Goal: Navigation & Orientation: Find specific page/section

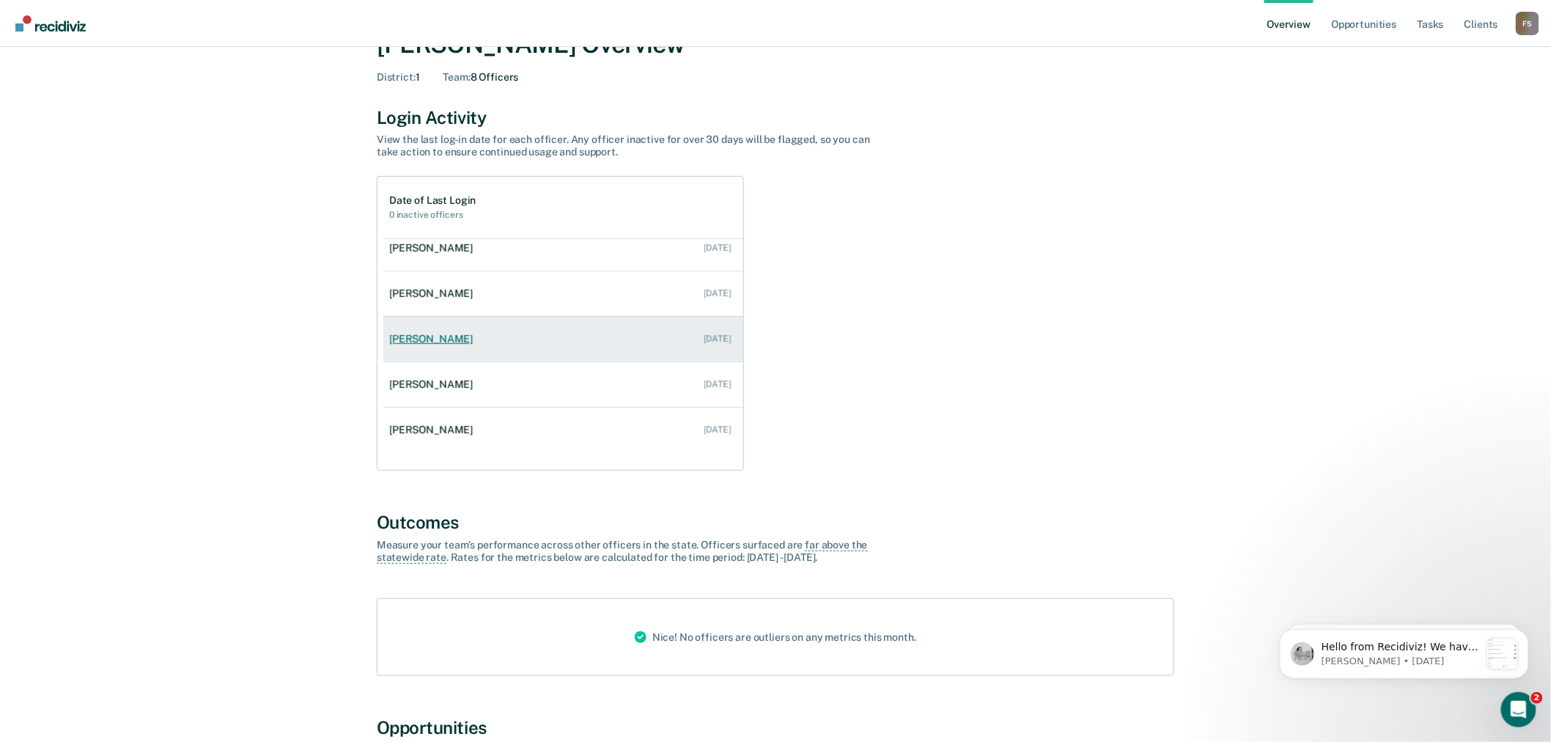
scroll to position [81, 0]
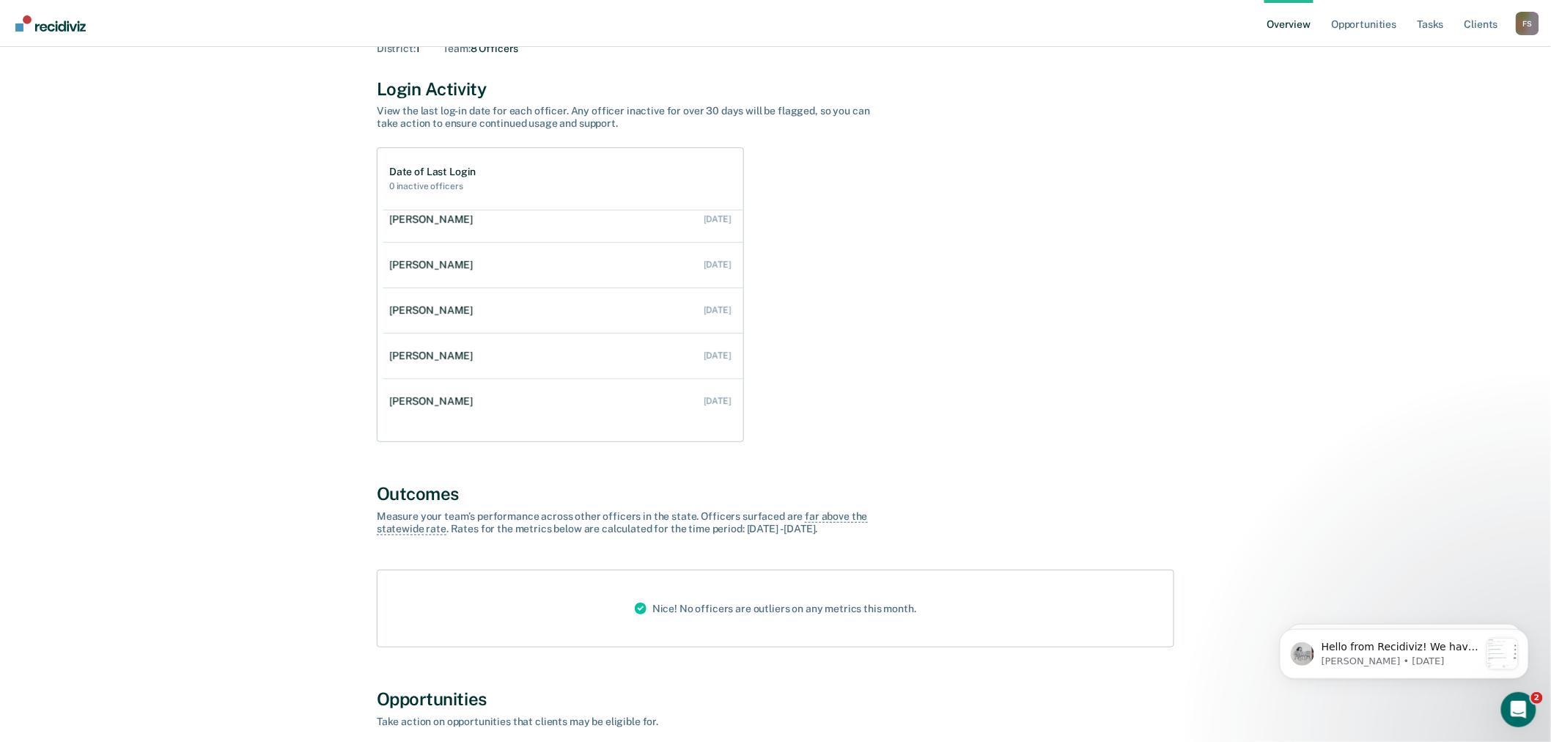
click at [1519, 24] on div "F S" at bounding box center [1527, 23] width 23 height 23
click at [1460, 112] on link "Go to Operations" at bounding box center [1468, 114] width 95 height 12
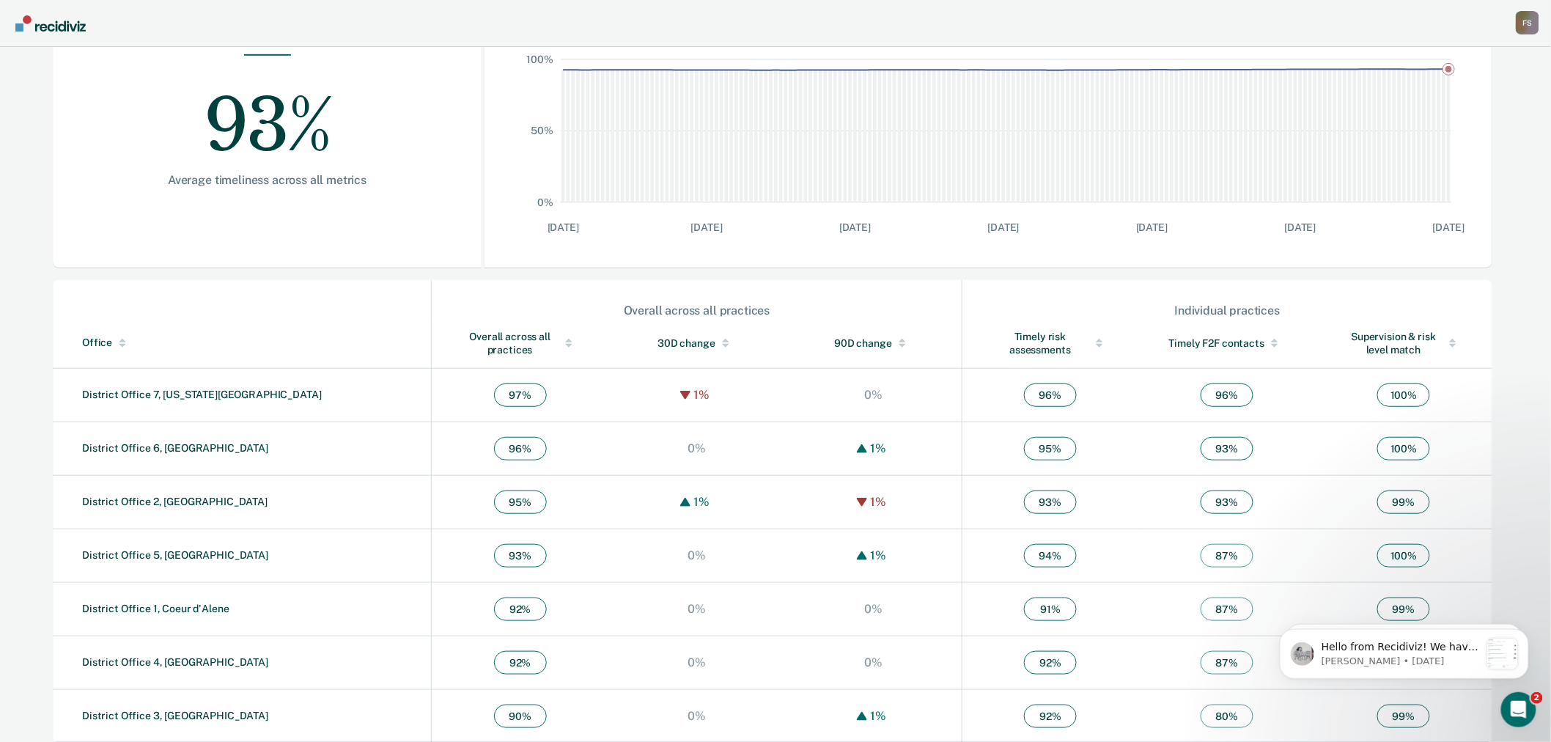
scroll to position [280, 0]
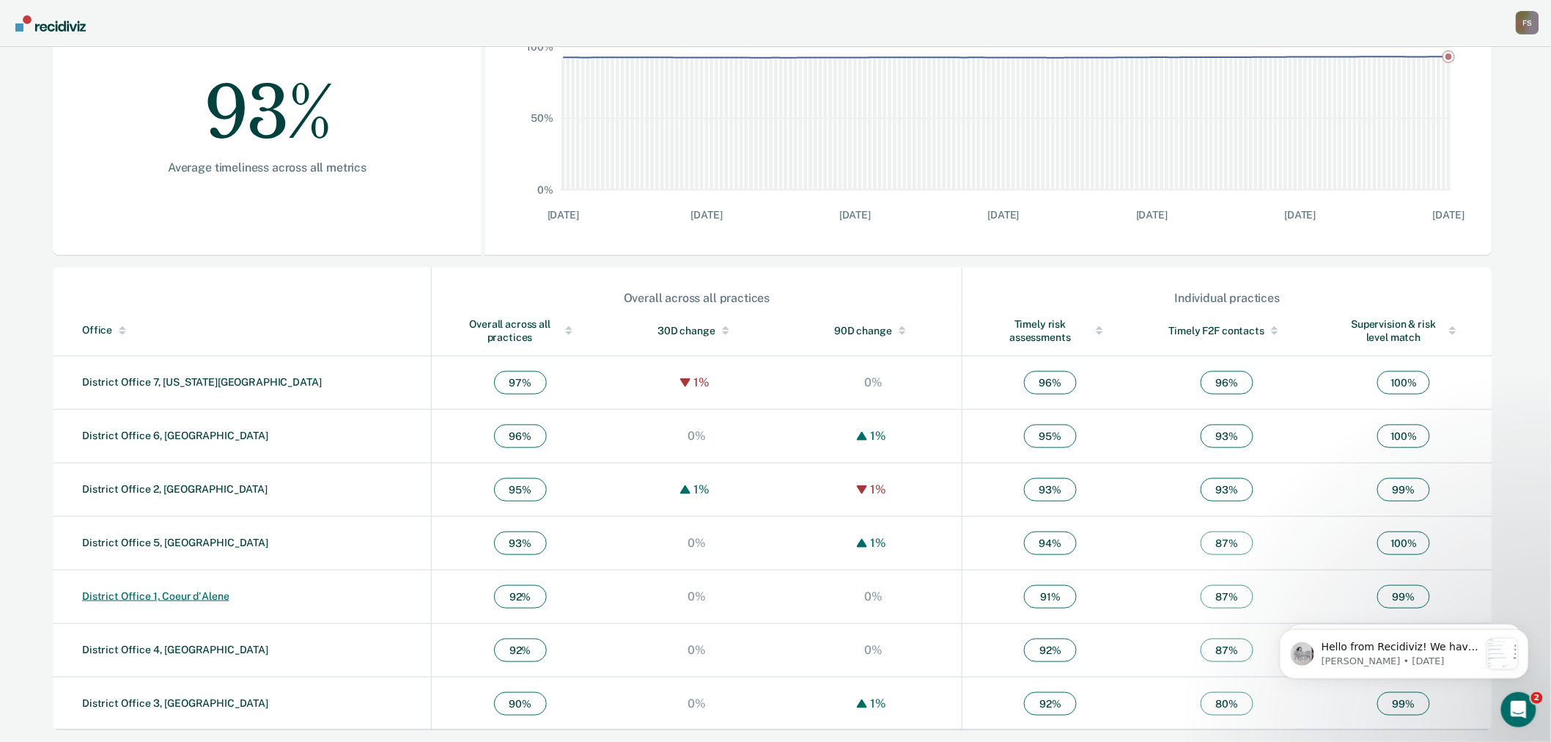
click at [165, 591] on link "District Office 1, Coeur d'Alene" at bounding box center [155, 596] width 147 height 12
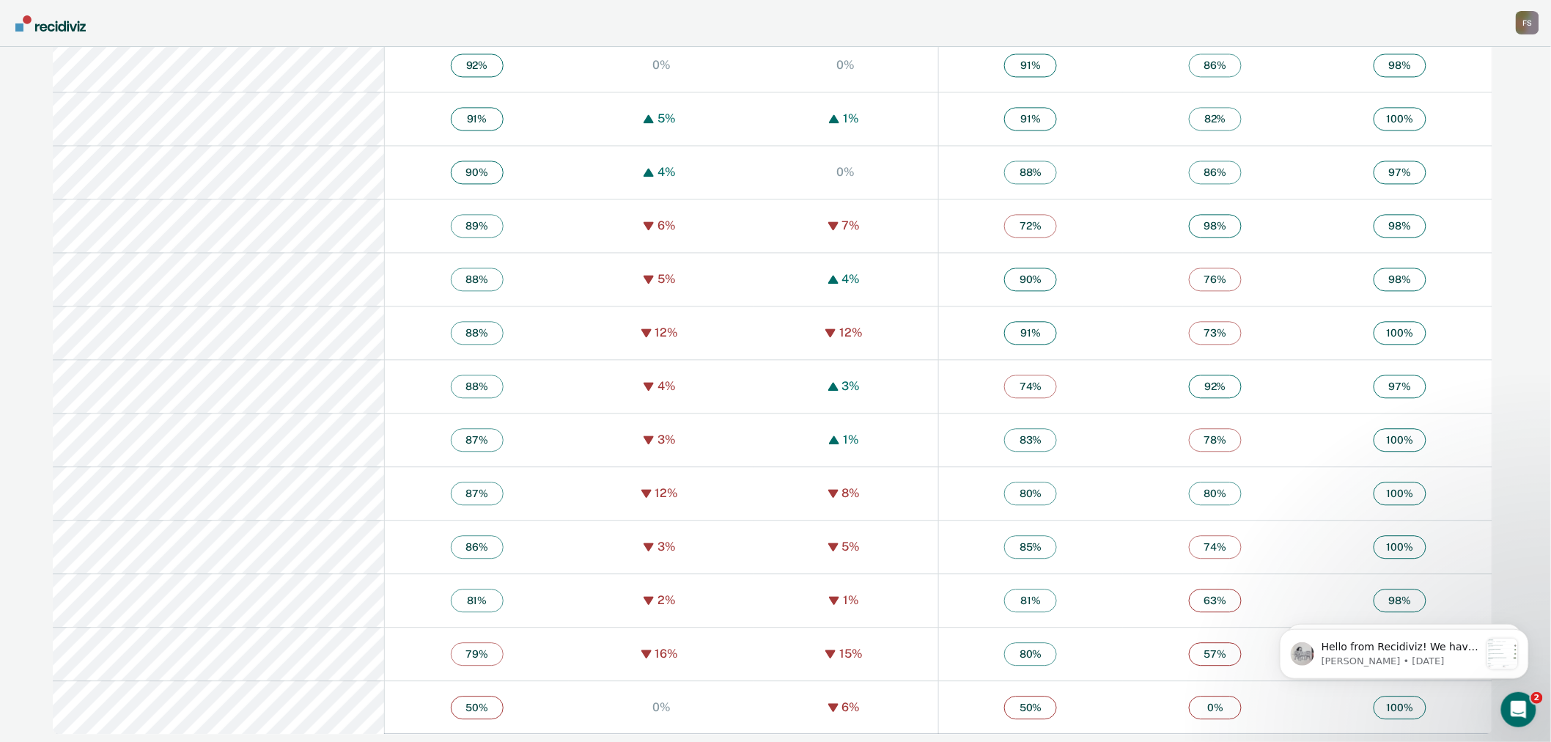
scroll to position [1244, 0]
click at [1528, 18] on div "F S" at bounding box center [1527, 22] width 23 height 23
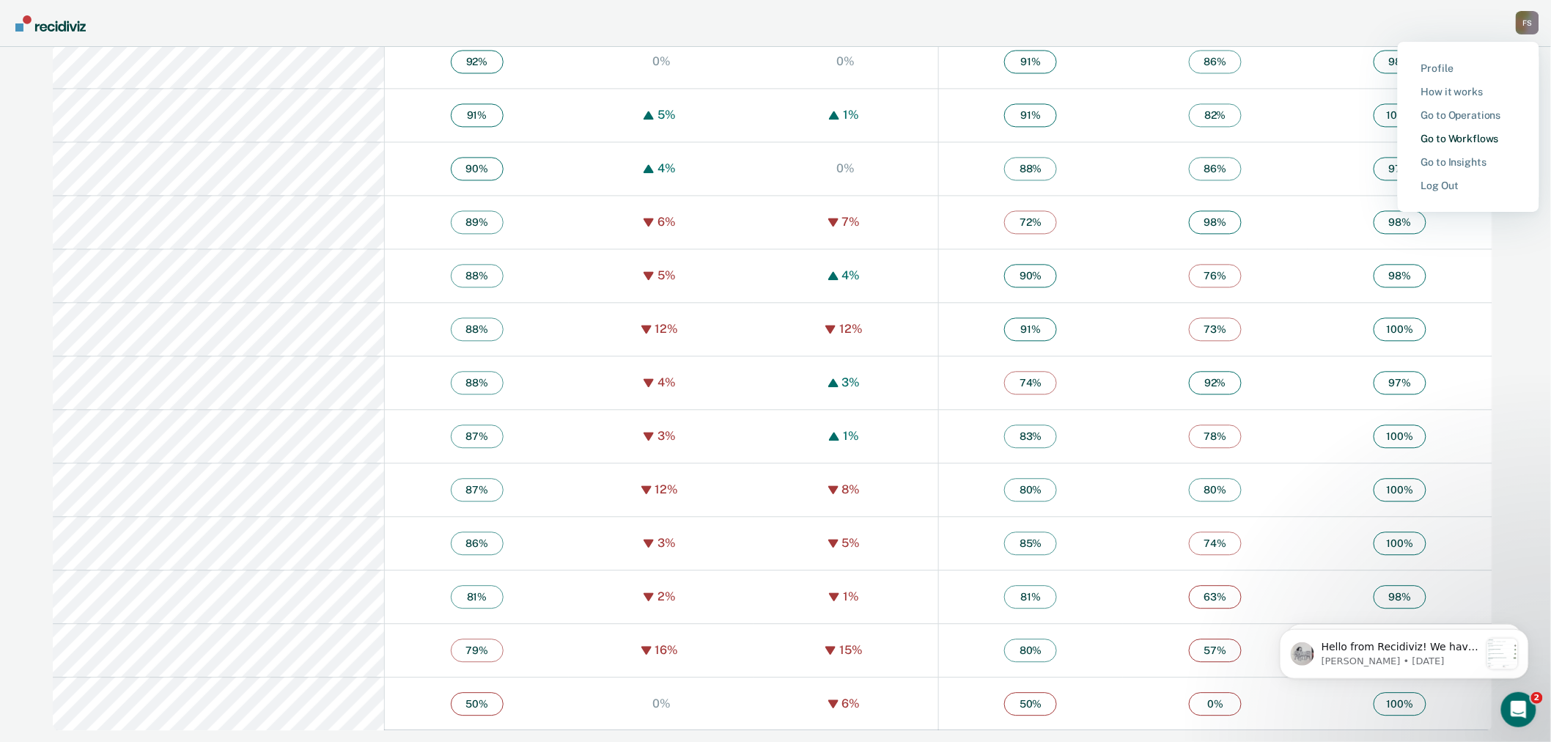
click at [1467, 133] on link "Go to Workflows" at bounding box center [1468, 139] width 95 height 12
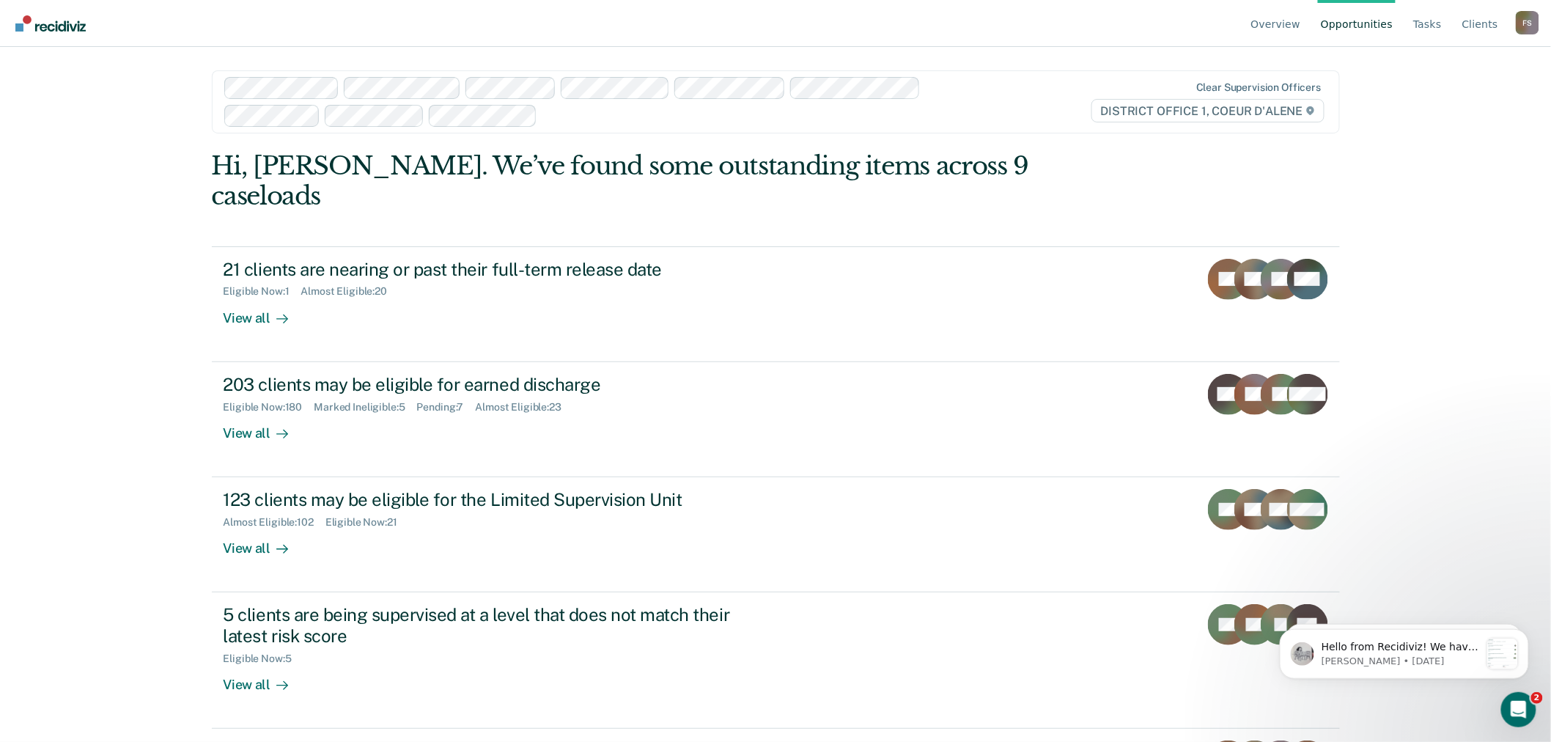
click at [1376, 21] on link "Opportunities" at bounding box center [1357, 23] width 78 height 47
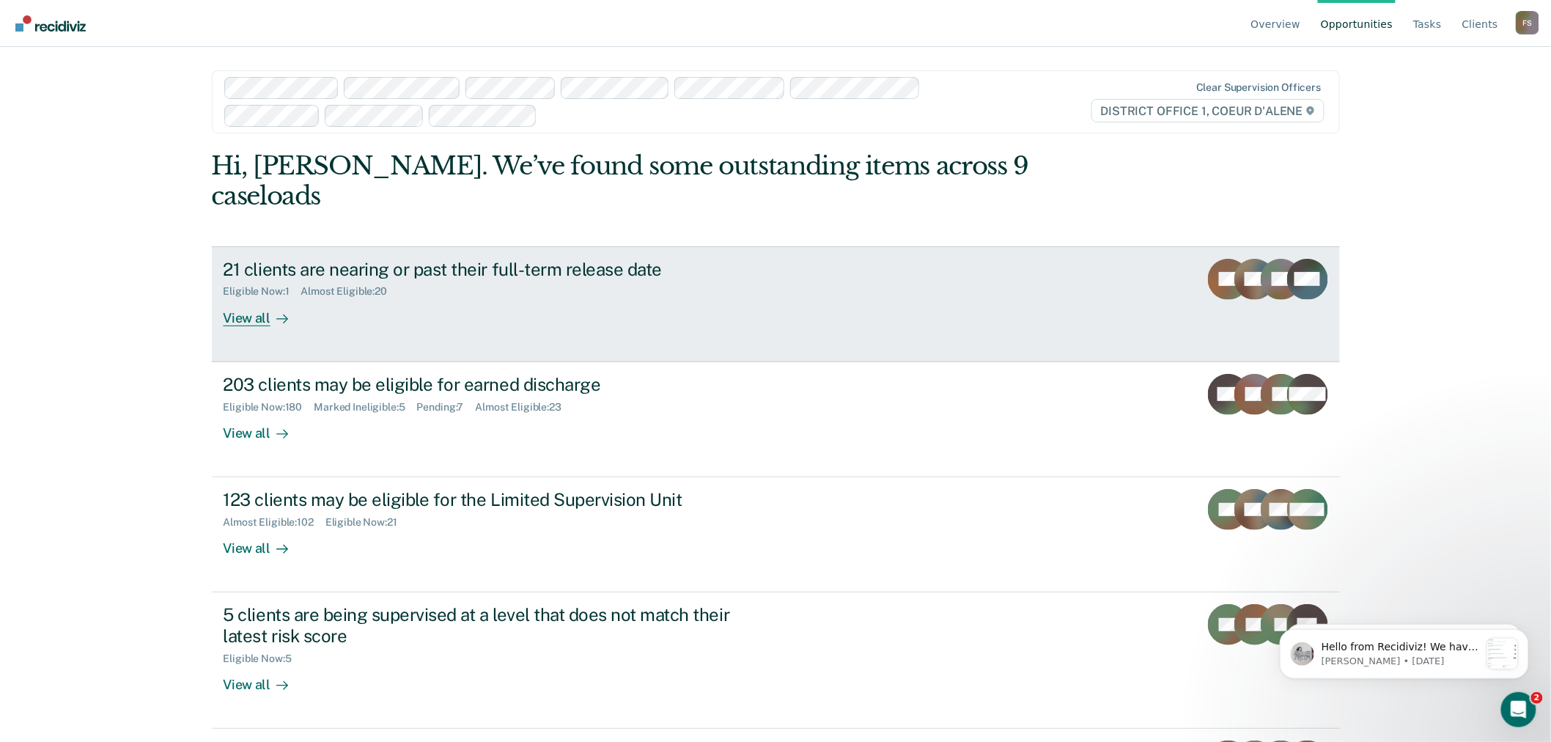
click at [243, 298] on div "View all" at bounding box center [265, 312] width 82 height 29
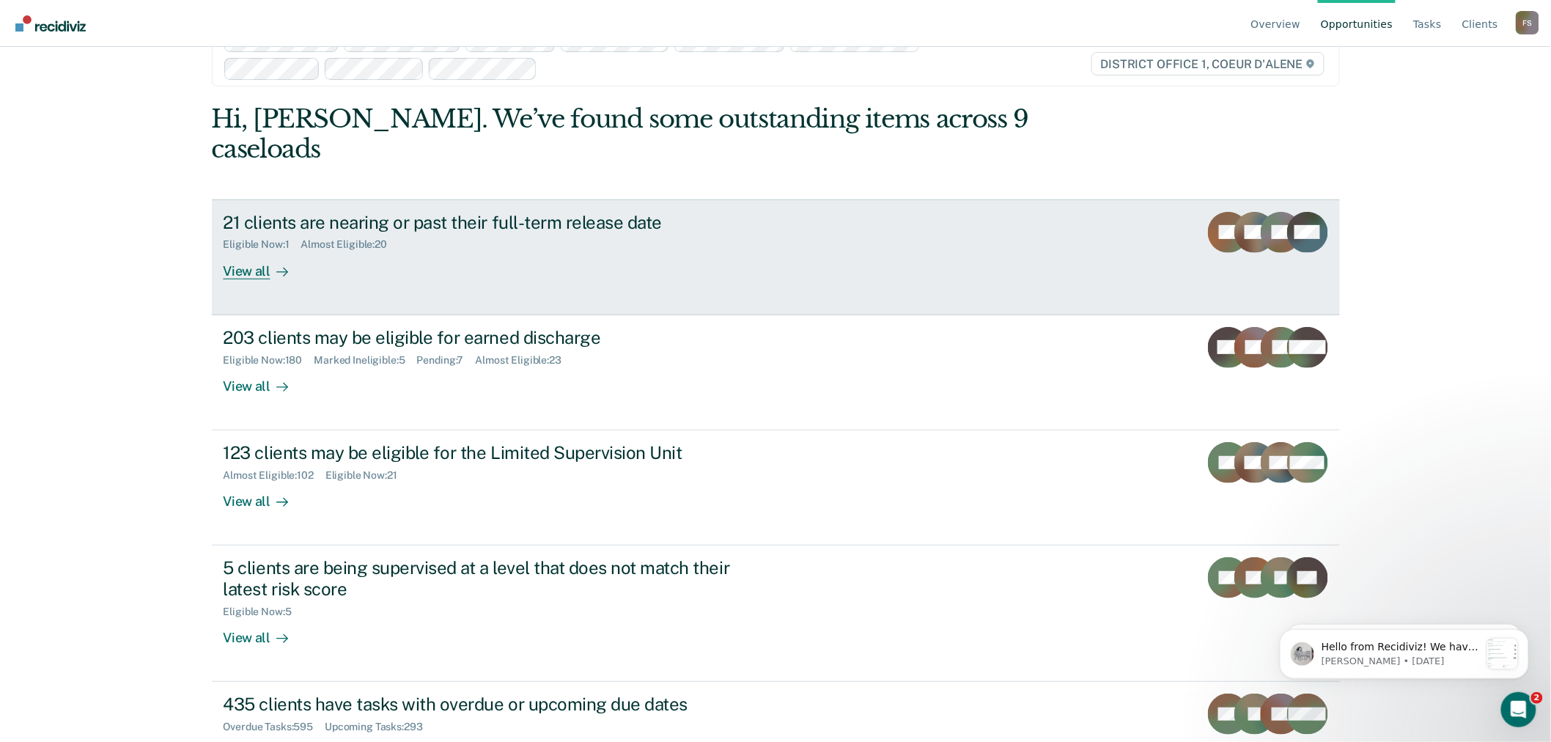
scroll to position [72, 0]
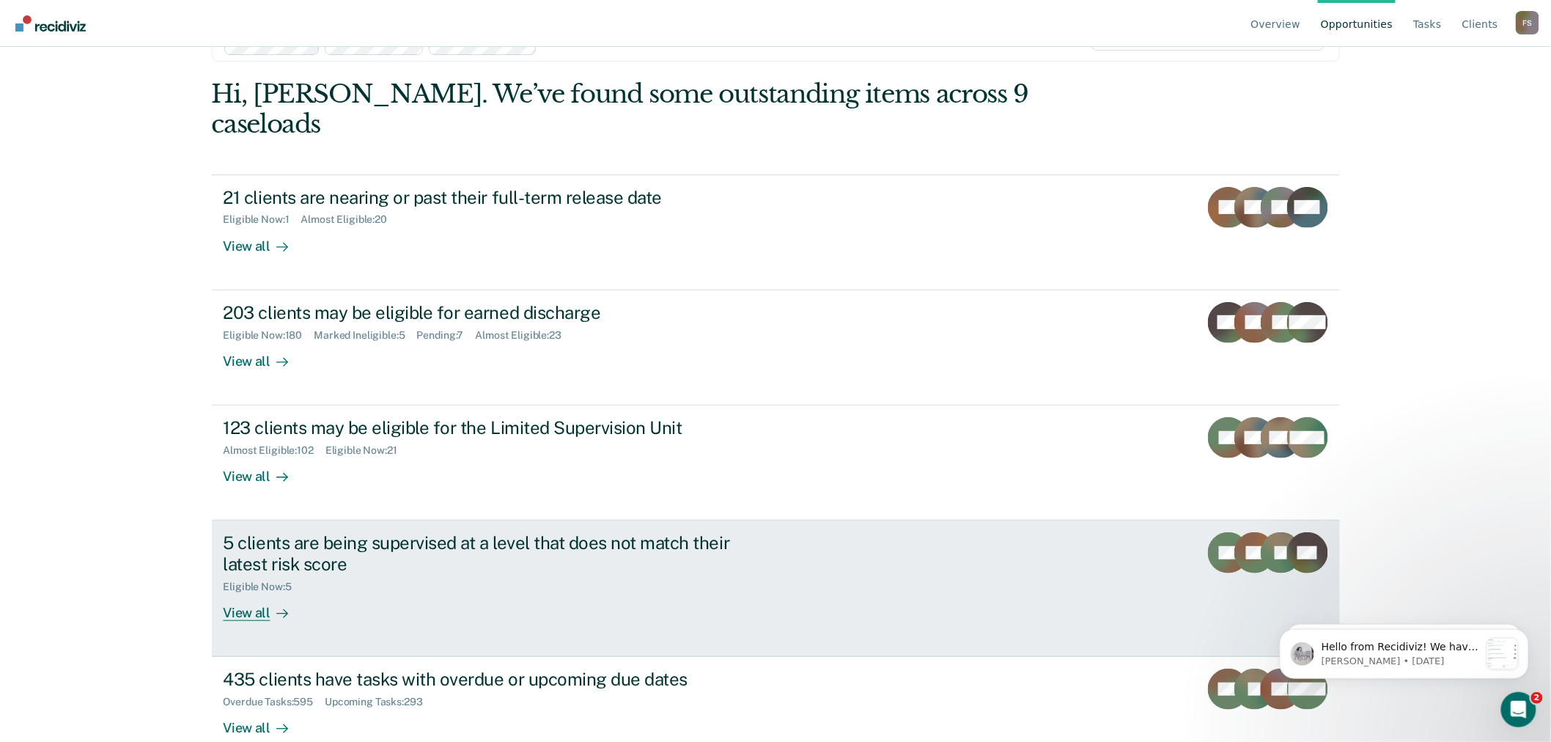
click at [237, 593] on div "View all" at bounding box center [265, 607] width 82 height 29
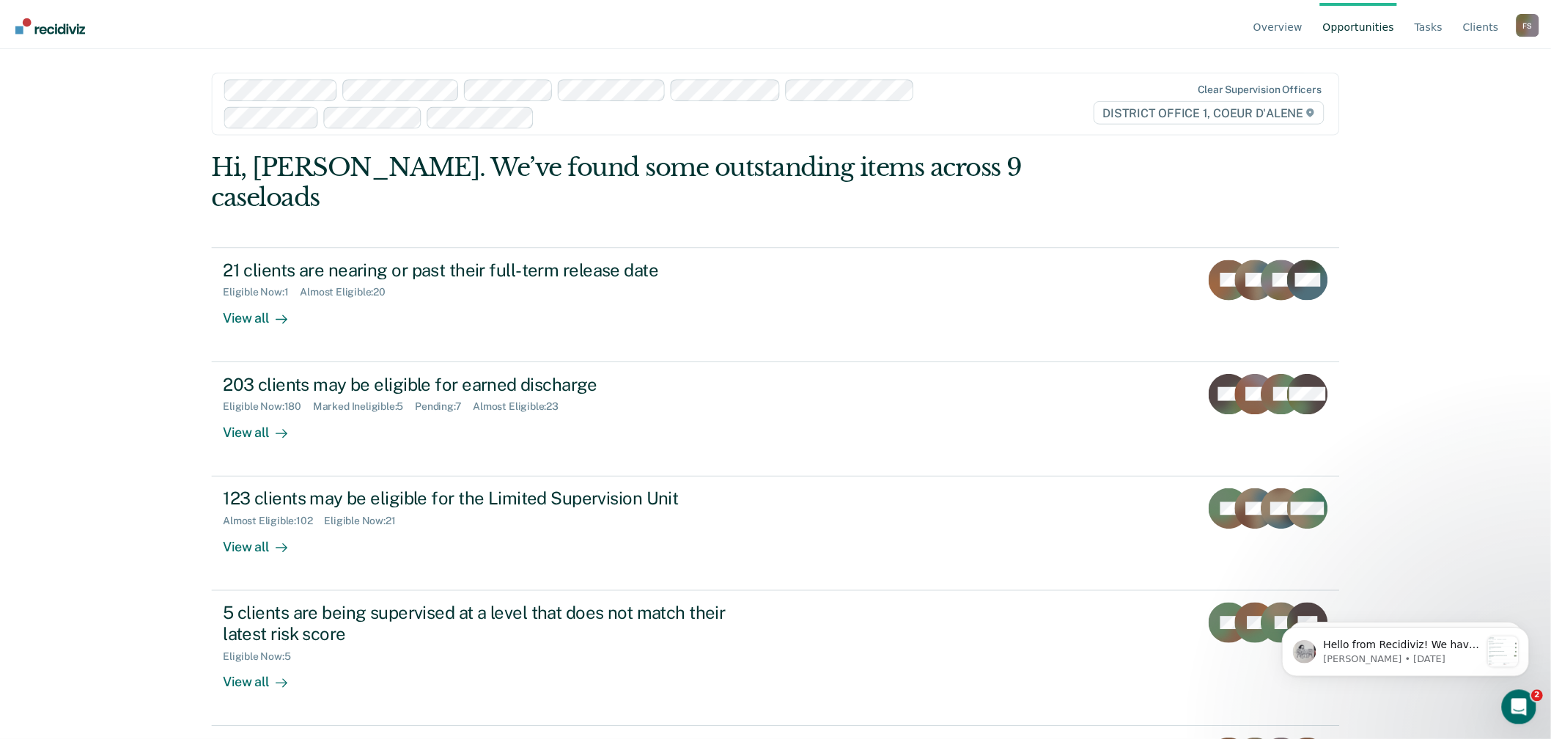
scroll to position [72, 0]
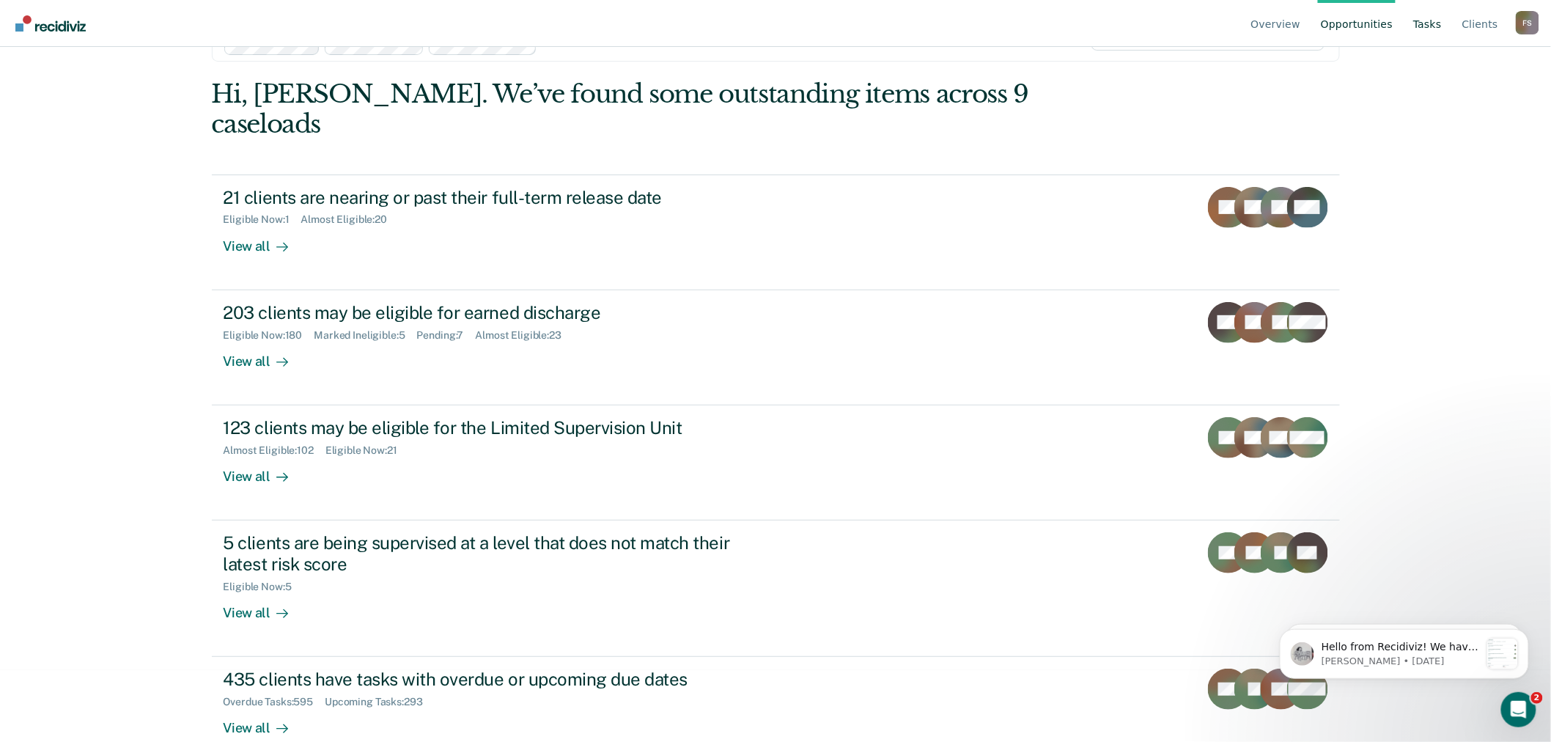
click at [1431, 24] on link "Tasks" at bounding box center [1427, 23] width 34 height 47
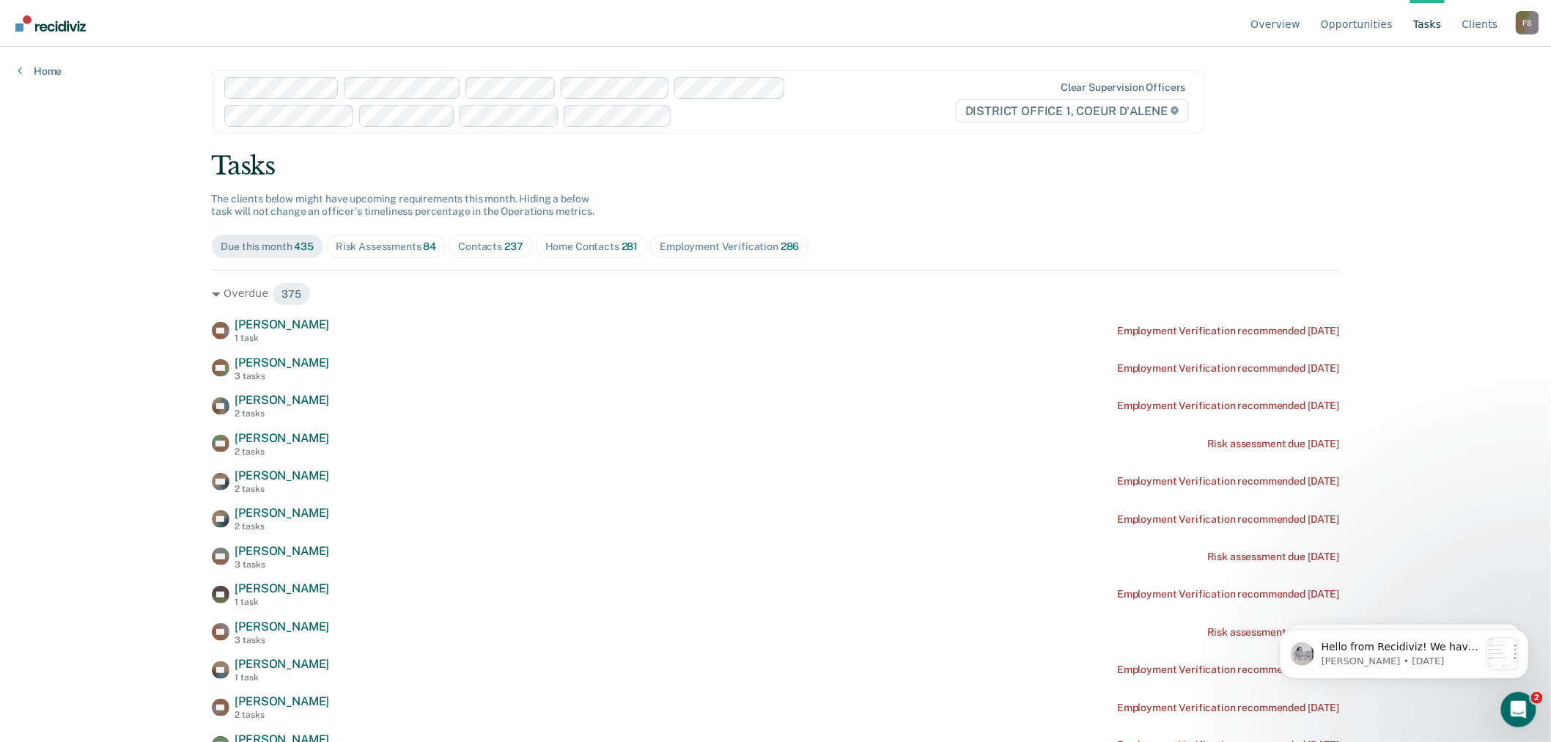
click at [589, 243] on div "Home Contacts 281" at bounding box center [591, 246] width 93 height 12
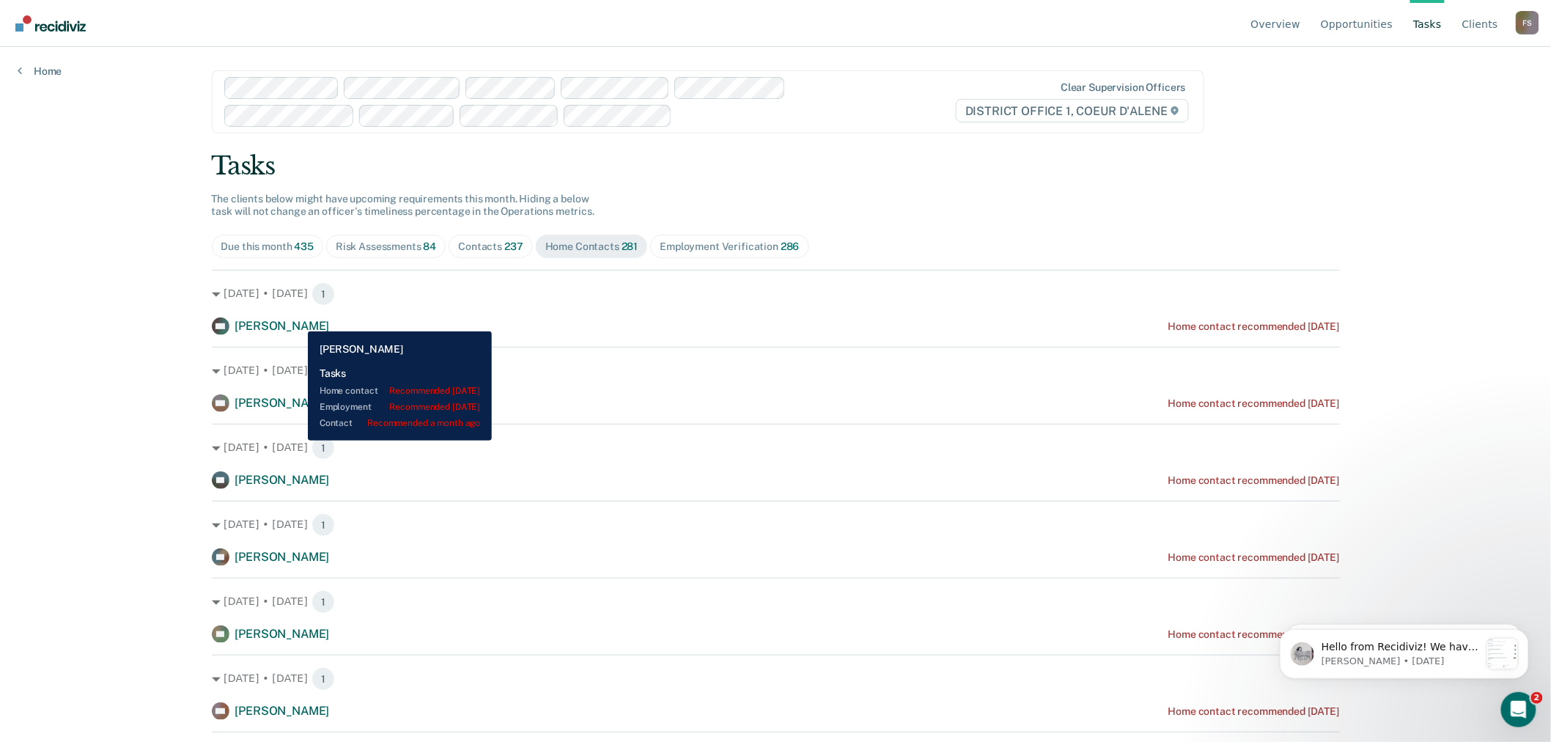
click at [297, 320] on span "[PERSON_NAME]" at bounding box center [282, 326] width 95 height 14
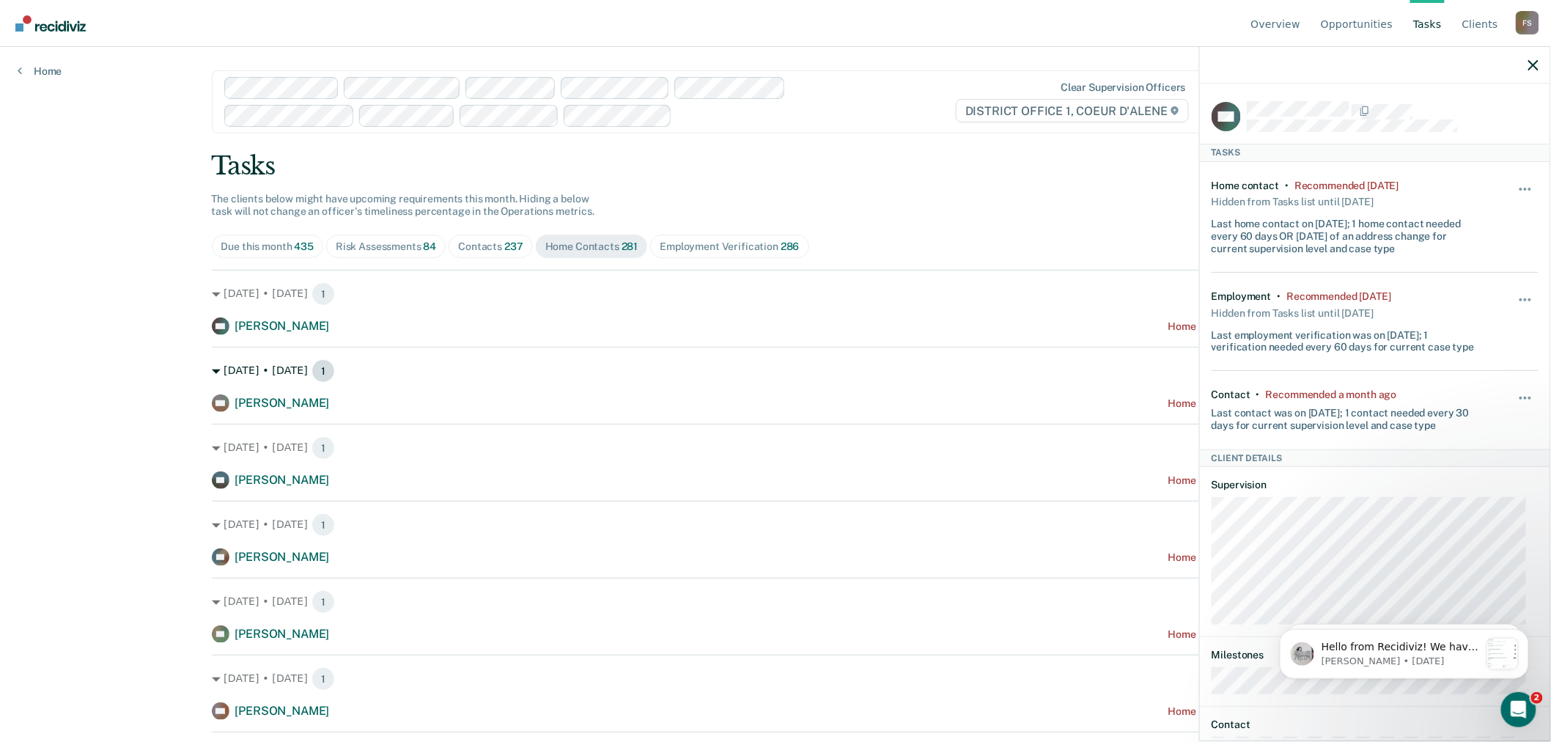
click at [547, 375] on div "[DATE] • [DATE] 1" at bounding box center [776, 370] width 1128 height 23
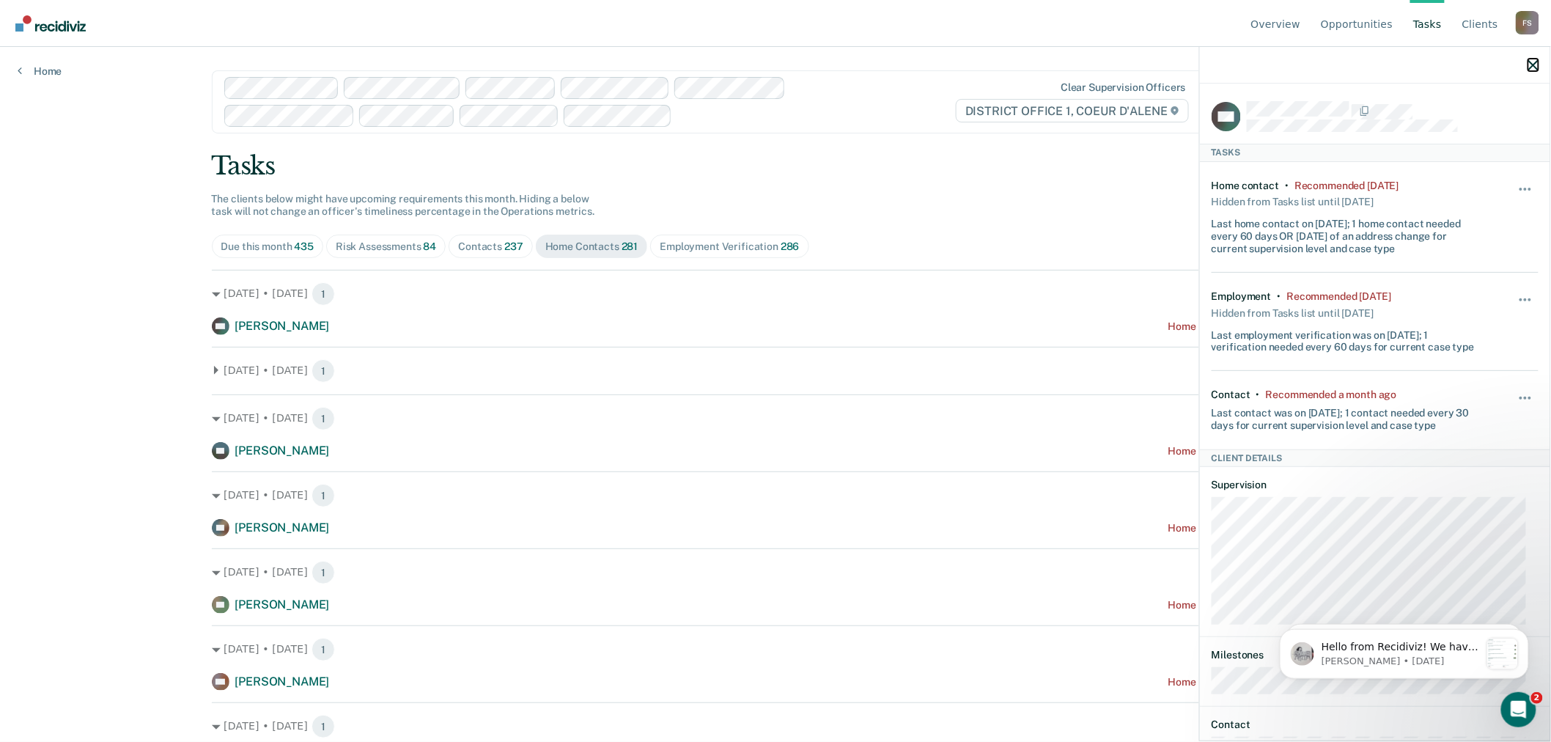
click at [1535, 62] on icon "button" at bounding box center [1533, 65] width 10 height 10
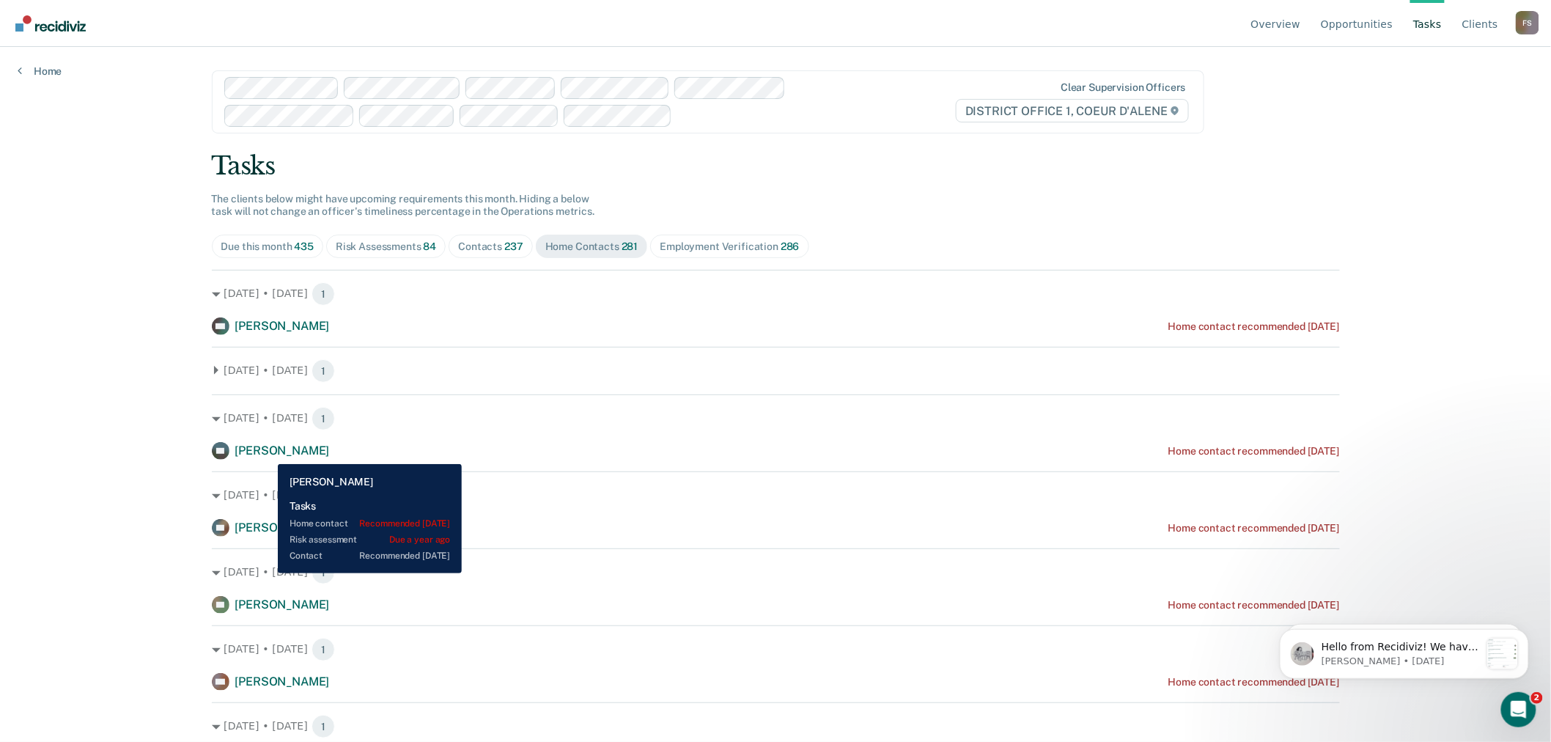
click at [267, 453] on span "[PERSON_NAME]" at bounding box center [282, 450] width 95 height 14
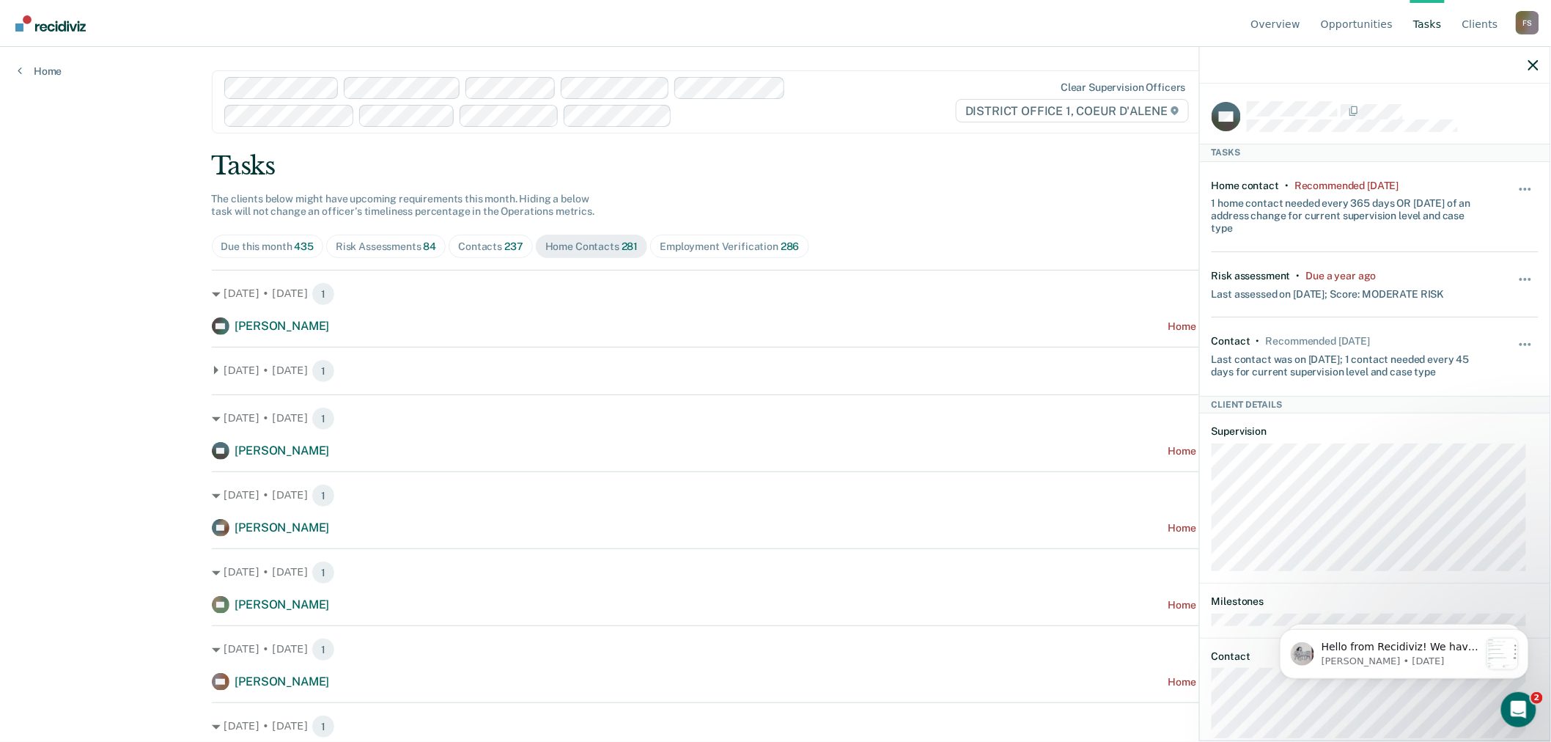
click at [1527, 67] on div at bounding box center [1375, 65] width 350 height 37
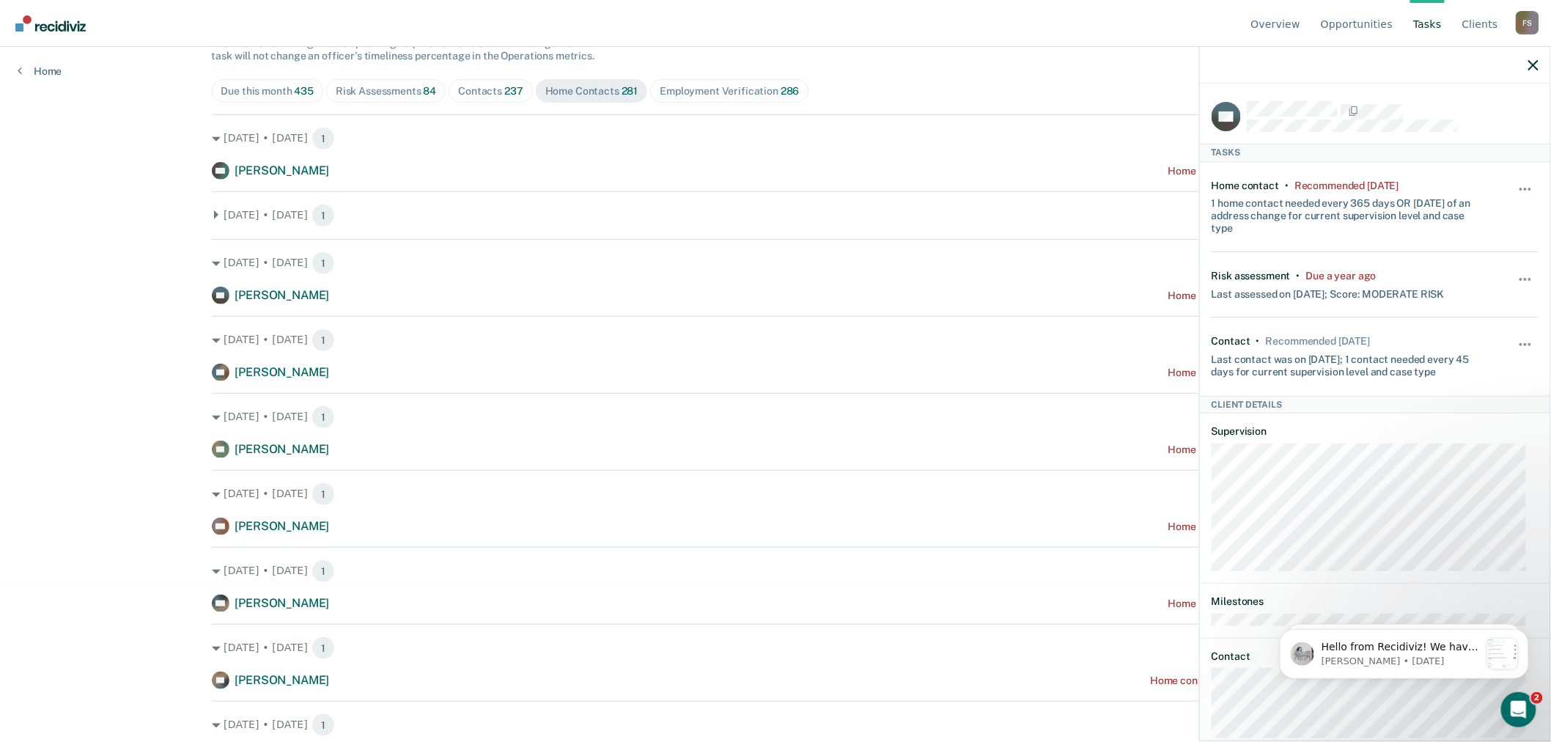
scroll to position [163, 0]
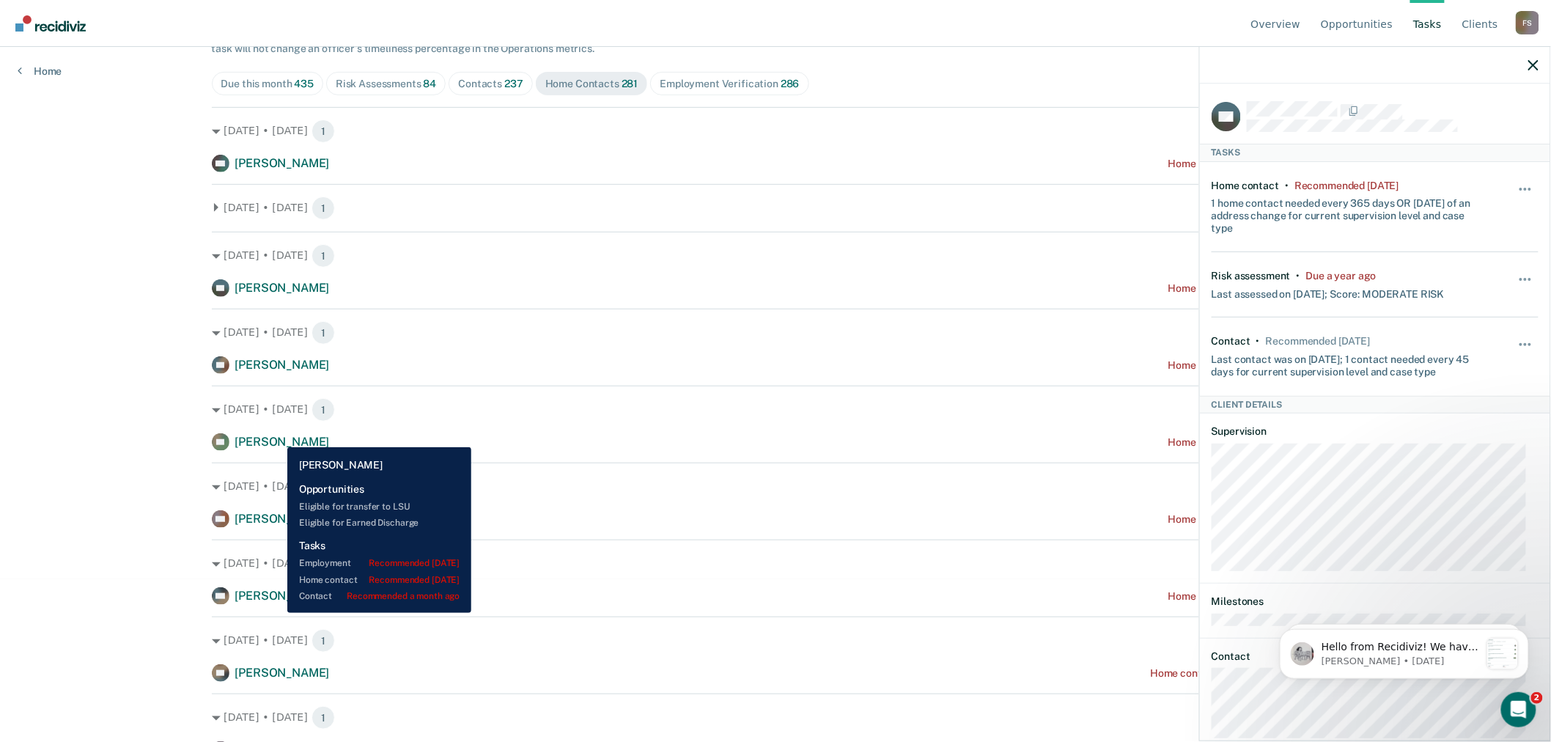
click at [276, 436] on span "[PERSON_NAME]" at bounding box center [282, 442] width 95 height 14
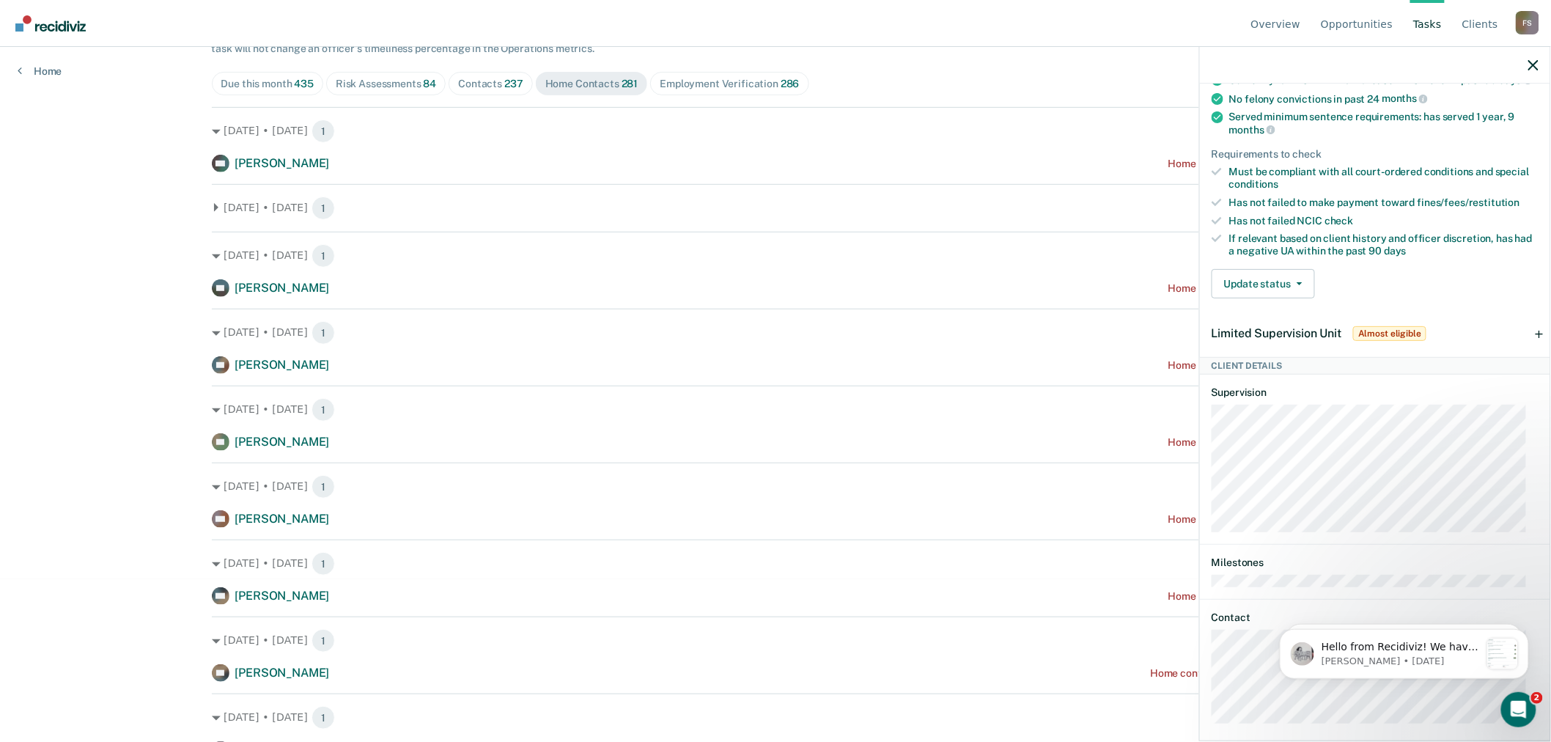
scroll to position [476, 0]
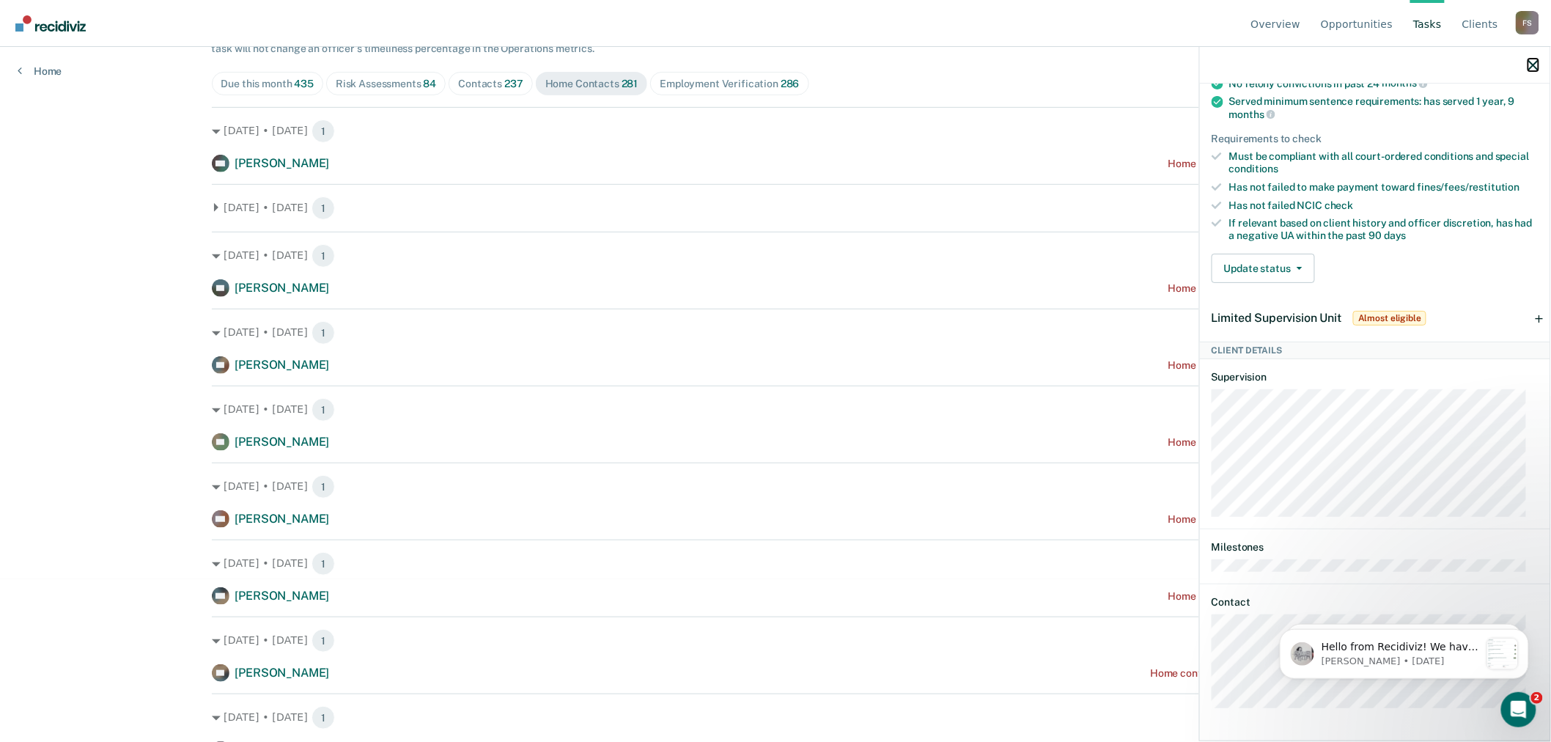
click at [1536, 66] on icon "button" at bounding box center [1533, 65] width 10 height 10
